Goal: Task Accomplishment & Management: Manage account settings

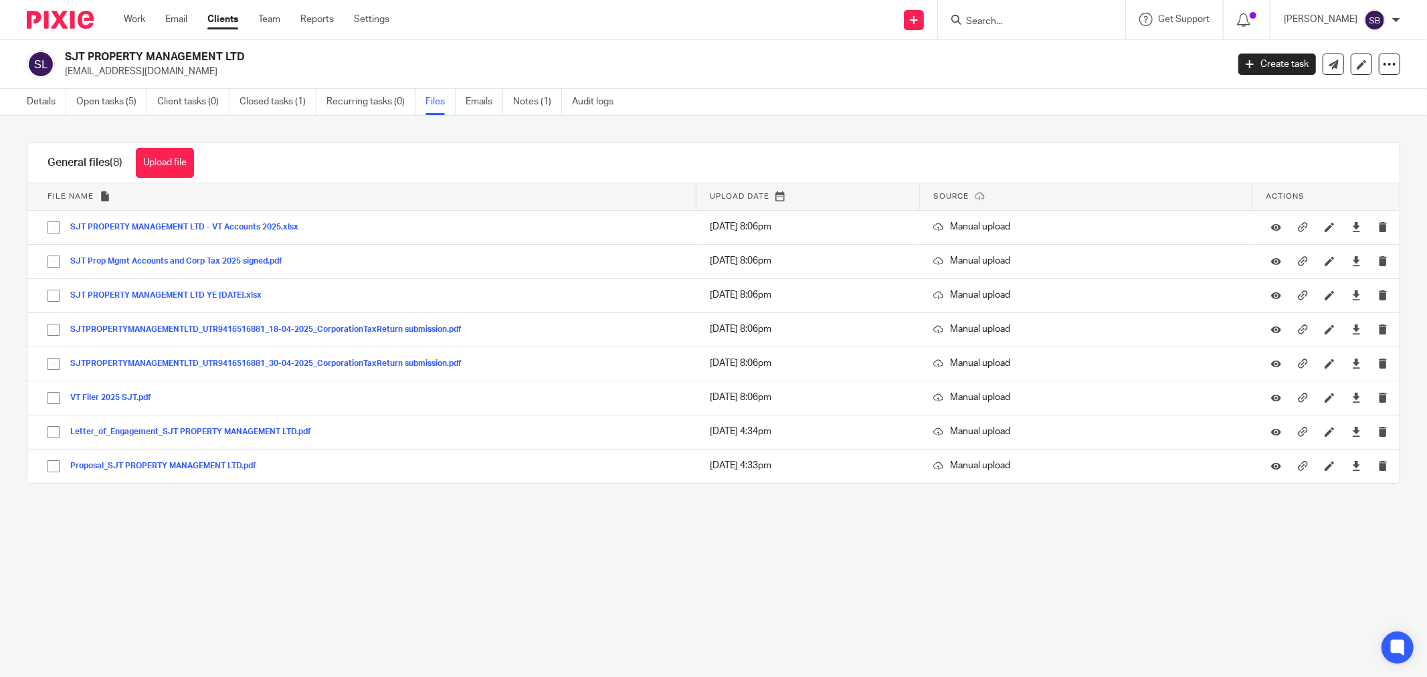
click at [1000, 19] on input "Search" at bounding box center [1025, 22] width 120 height 12
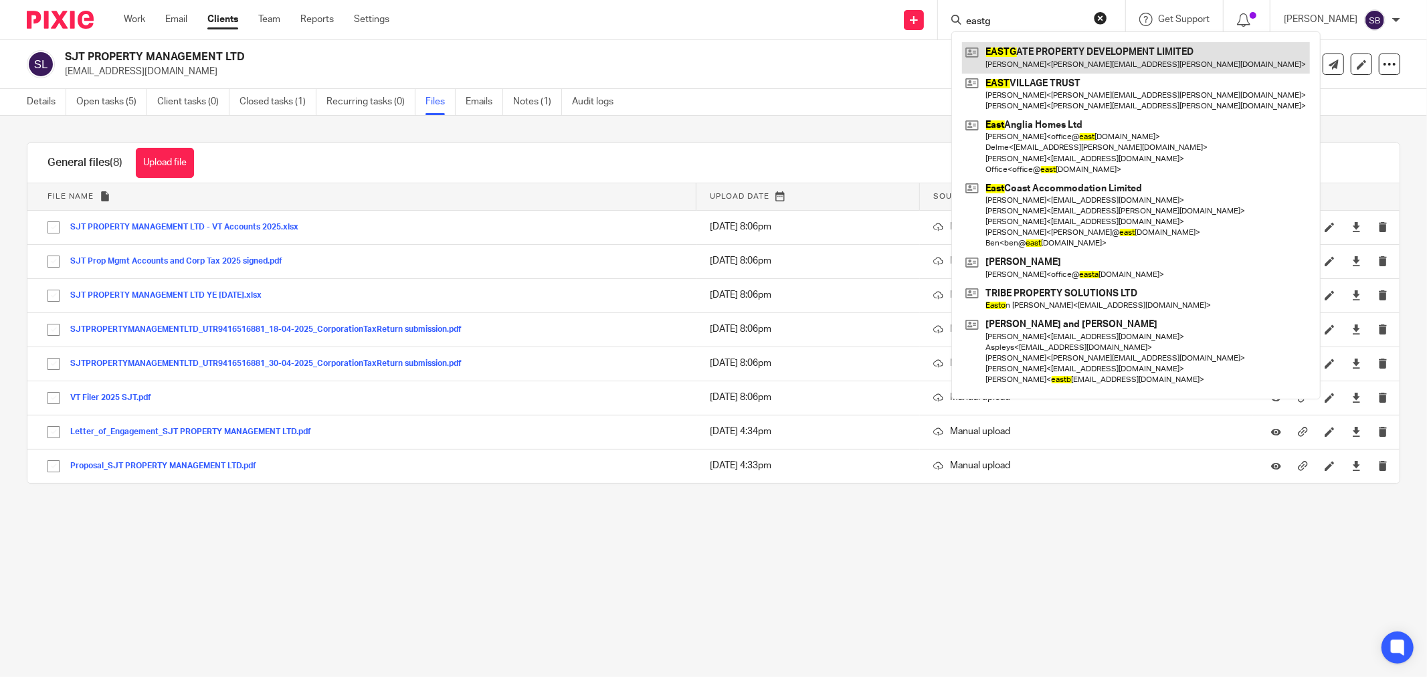
type input "eastg"
click at [1074, 59] on link at bounding box center [1136, 57] width 348 height 31
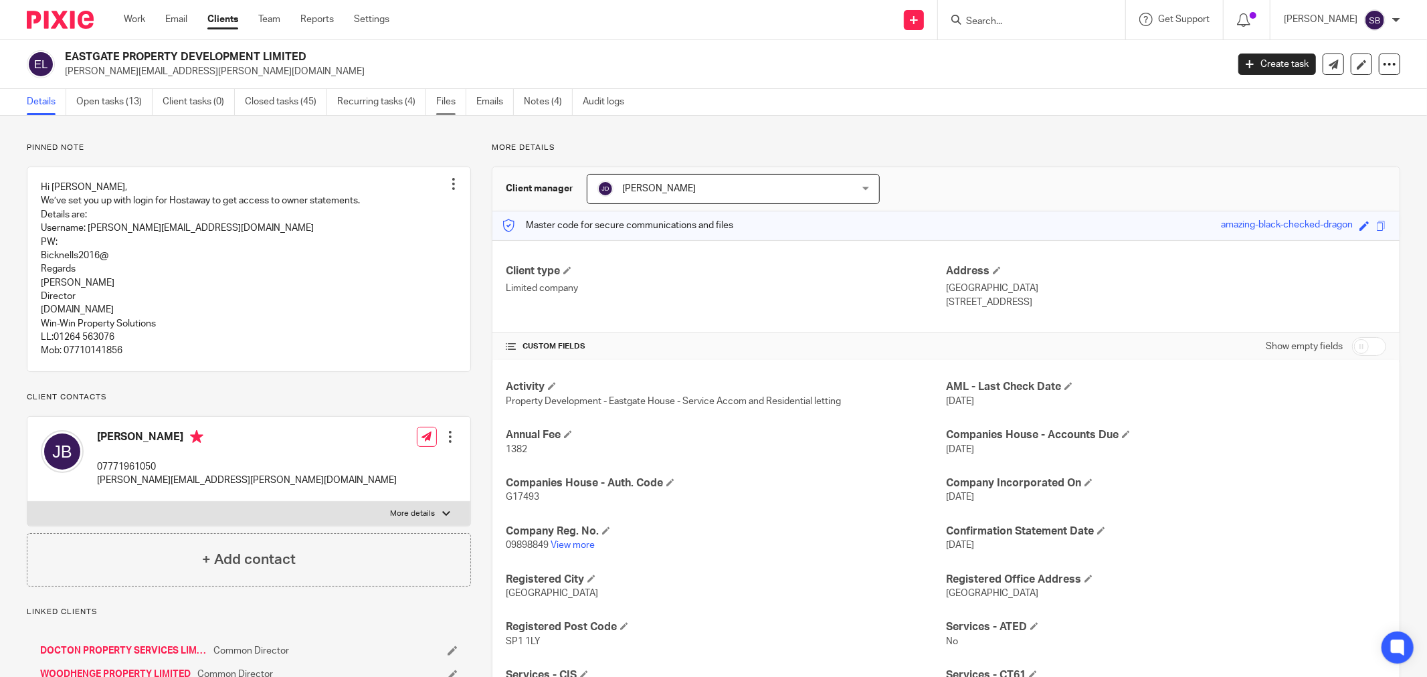
click at [450, 105] on link "Files" at bounding box center [451, 102] width 30 height 26
click at [453, 103] on link "Files" at bounding box center [451, 102] width 30 height 26
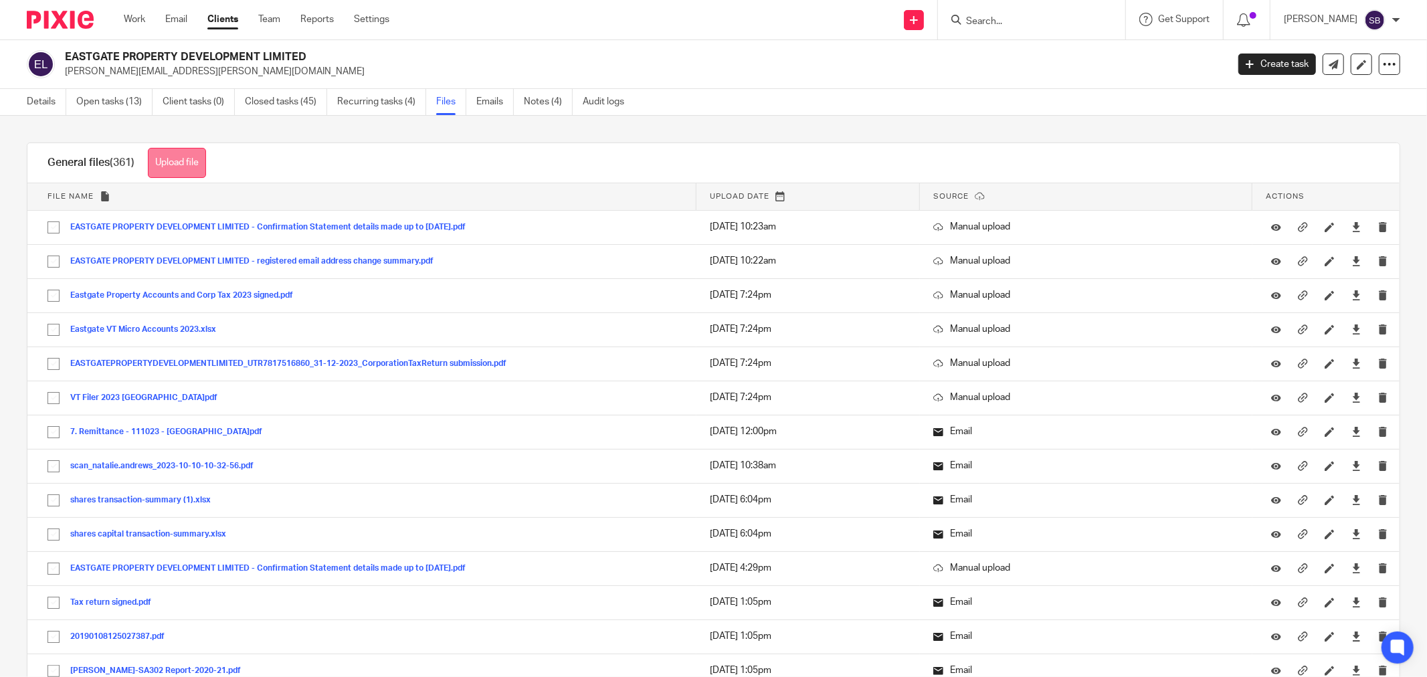
click at [177, 163] on button "Upload file" at bounding box center [177, 163] width 58 height 30
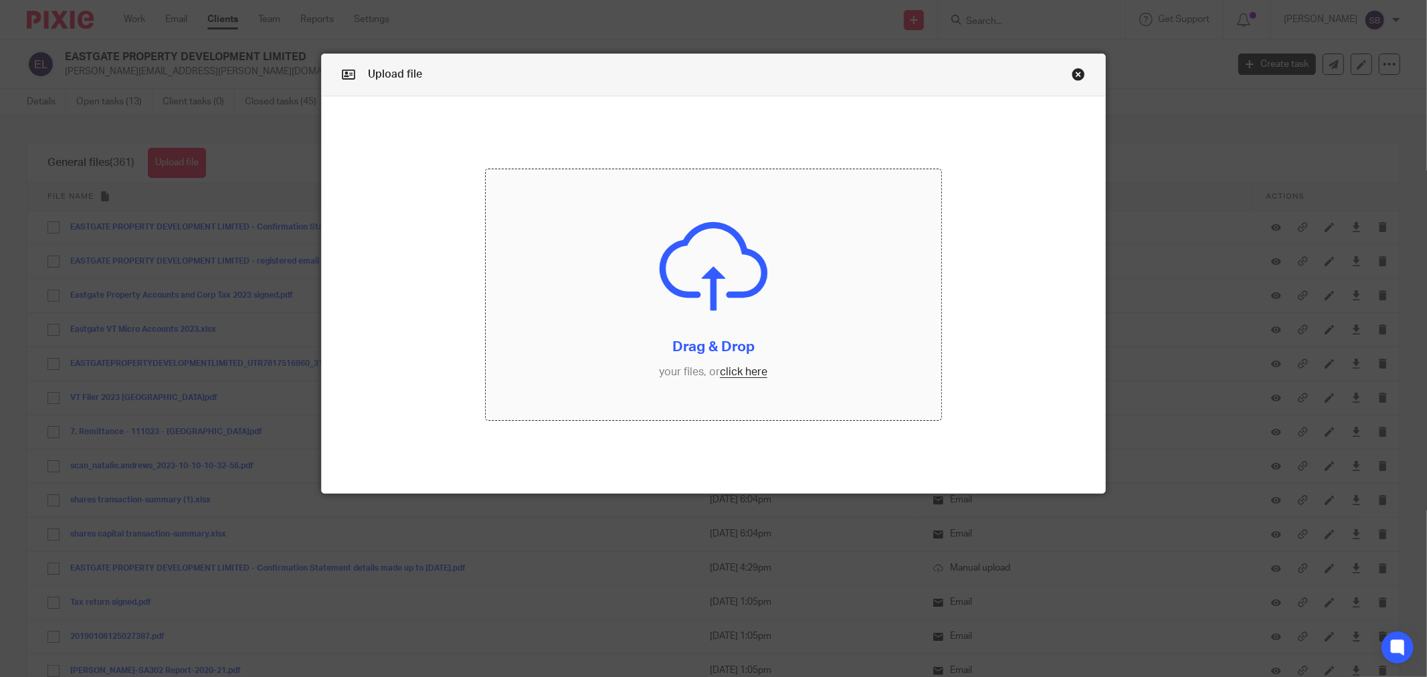
click at [738, 372] on input "file" at bounding box center [714, 294] width 456 height 251
